Goal: Task Accomplishment & Management: Manage account settings

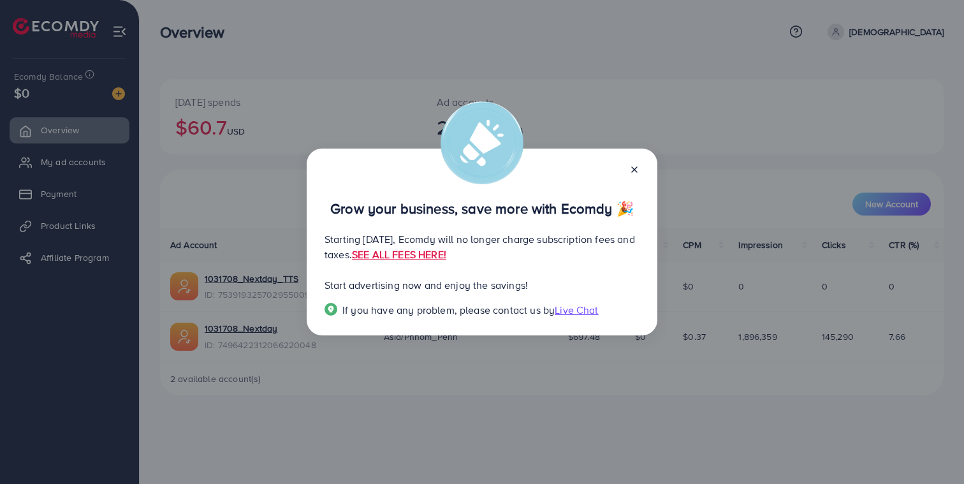
click at [631, 170] on icon at bounding box center [634, 169] width 10 height 10
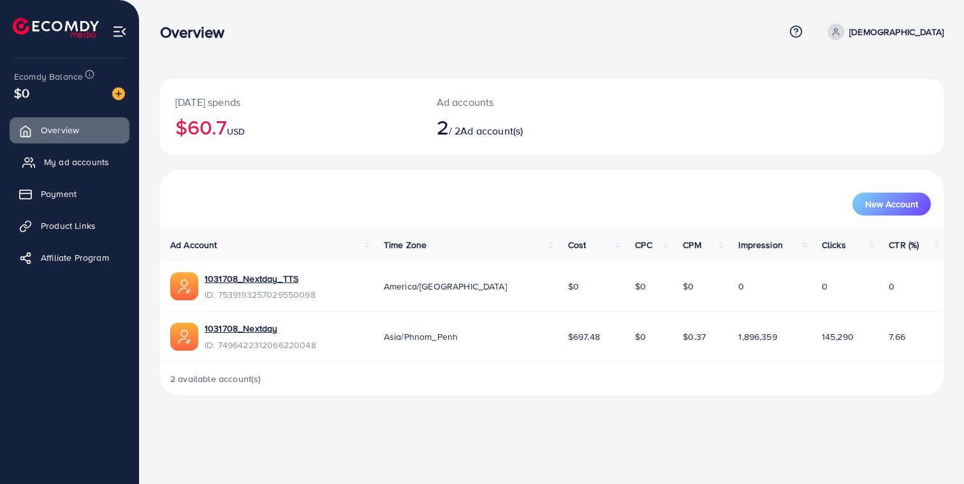
click at [77, 159] on span "My ad accounts" at bounding box center [76, 162] width 65 height 13
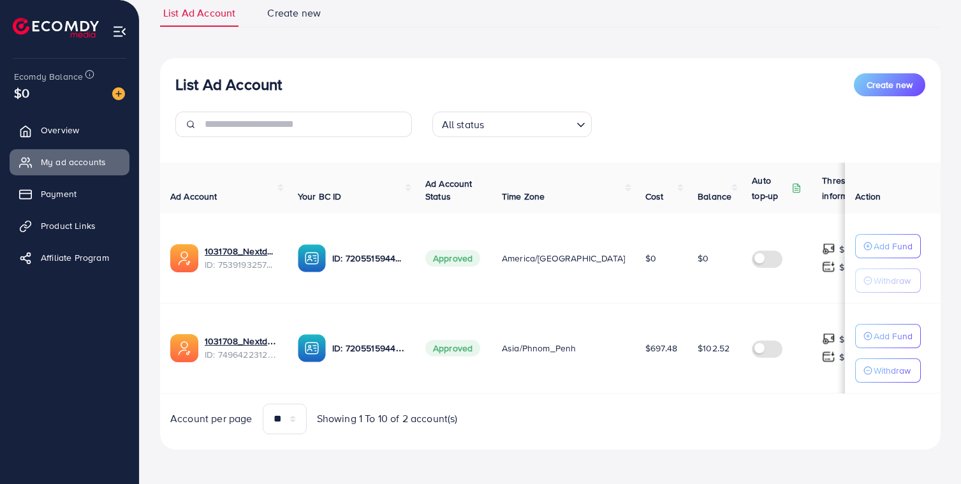
scroll to position [99, 0]
click at [697, 256] on span "$0" at bounding box center [702, 257] width 11 height 13
click at [697, 252] on span "$0" at bounding box center [702, 257] width 11 height 13
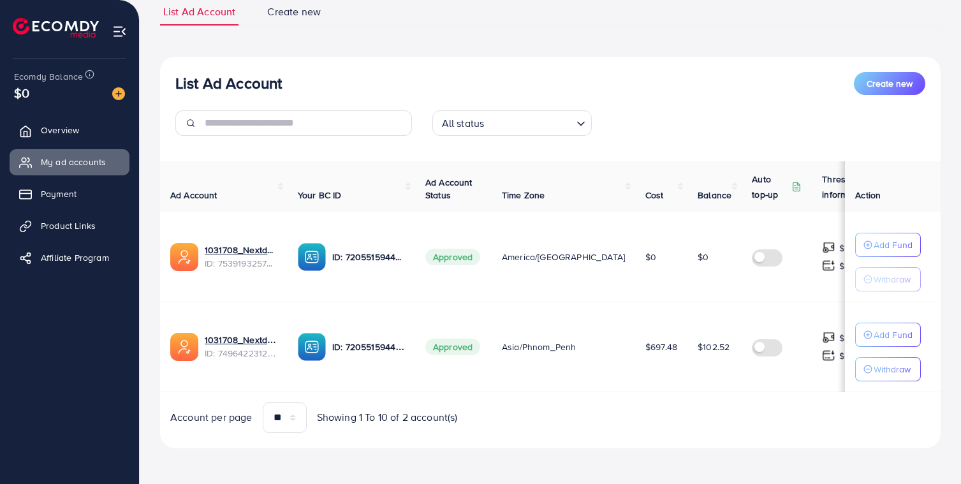
click at [697, 252] on span "$0" at bounding box center [702, 257] width 11 height 13
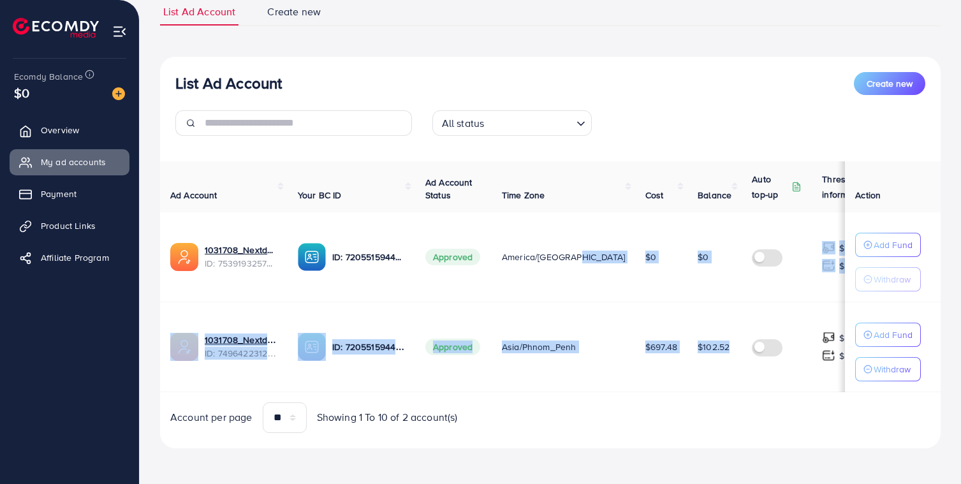
drag, startPoint x: 683, startPoint y: 299, endPoint x: 530, endPoint y: 300, distance: 152.4
click at [544, 293] on tbody "1031708_Nextday_TTS ID: 7539193257029550098 ID: 7205515944947466242 Approved Am…" at bounding box center [581, 302] width 843 height 180
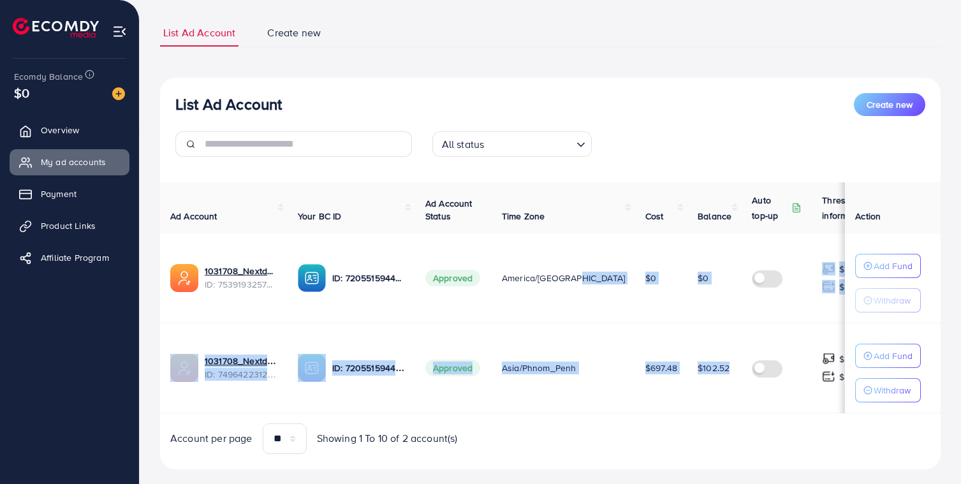
scroll to position [0, 0]
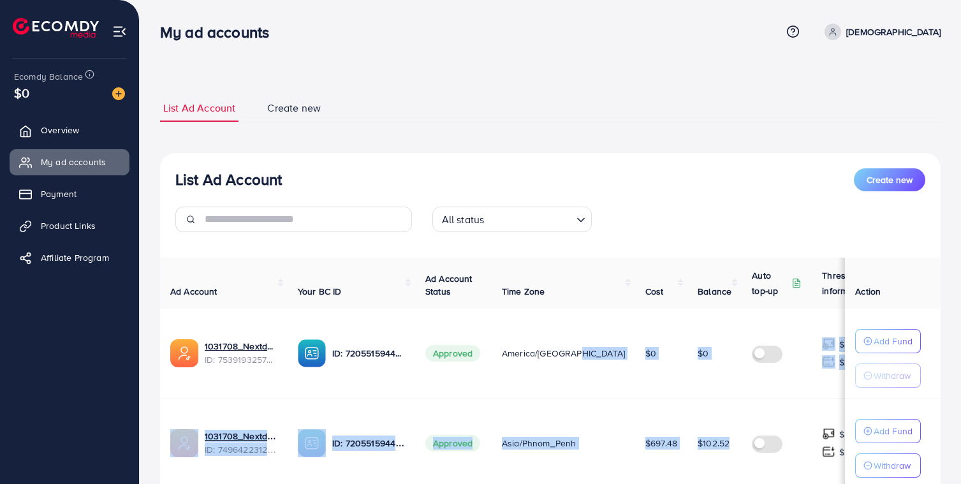
click at [298, 116] on link "Create new" at bounding box center [294, 107] width 60 height 27
